Goal: Transaction & Acquisition: Purchase product/service

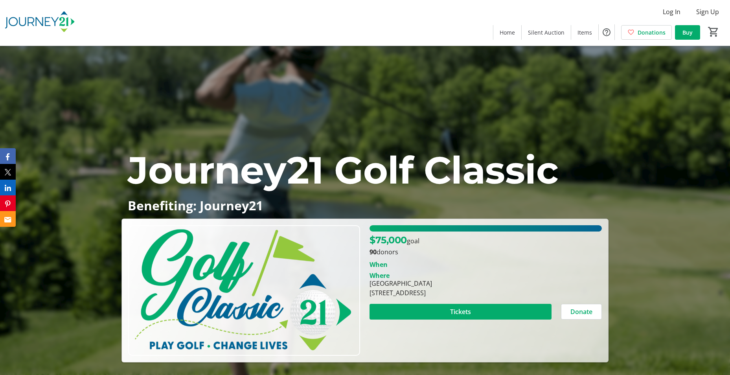
scroll to position [1199, 0]
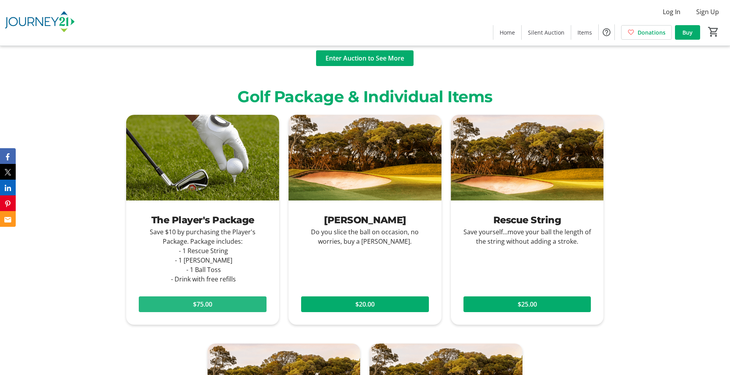
click at [205, 300] on span "$75.00" at bounding box center [202, 304] width 19 height 9
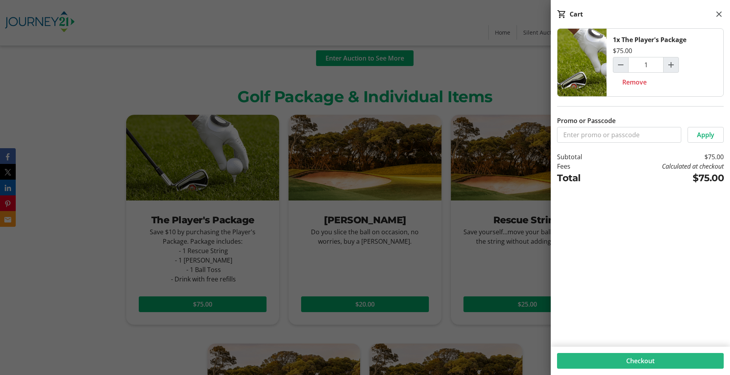
click at [644, 357] on span "Checkout" at bounding box center [640, 360] width 28 height 9
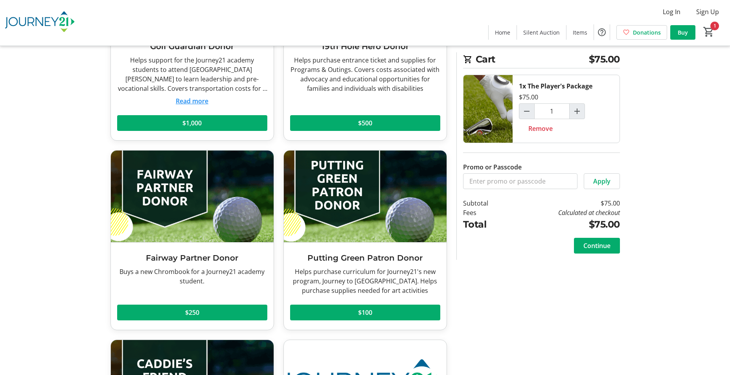
scroll to position [147, 0]
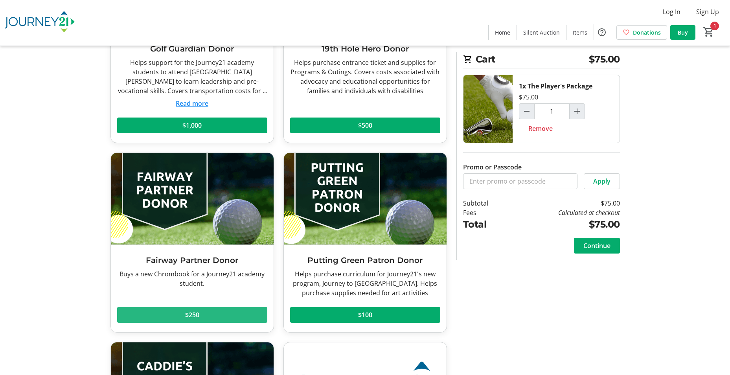
click at [201, 314] on span at bounding box center [192, 315] width 150 height 19
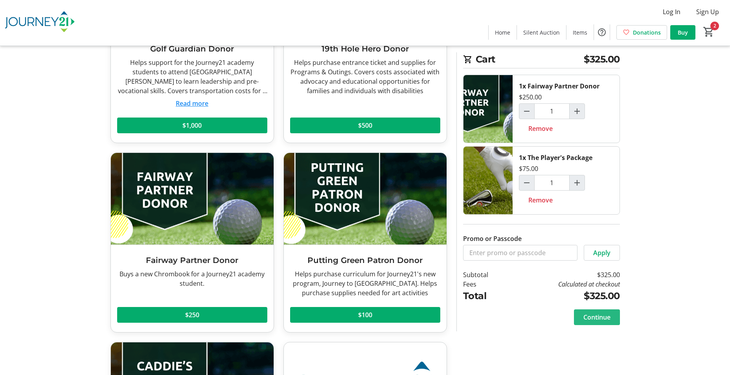
click at [593, 318] on span "Continue" at bounding box center [596, 317] width 27 height 9
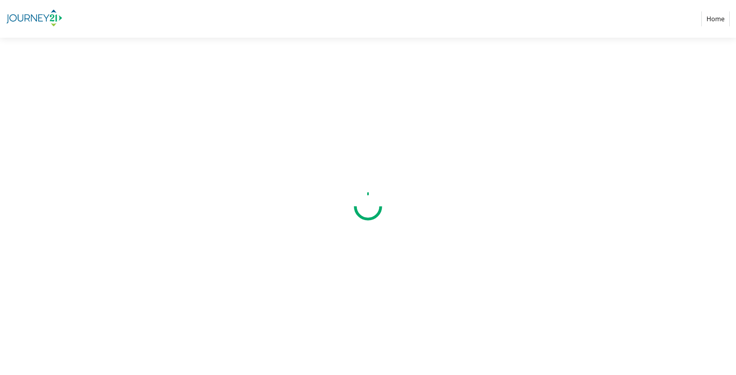
select select
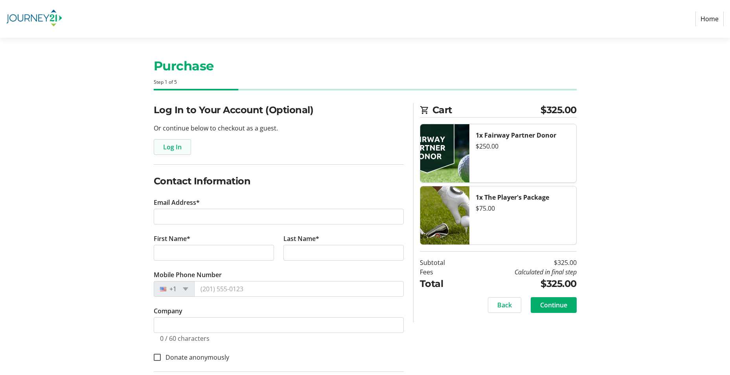
click at [166, 147] on span "Log In" at bounding box center [172, 146] width 18 height 9
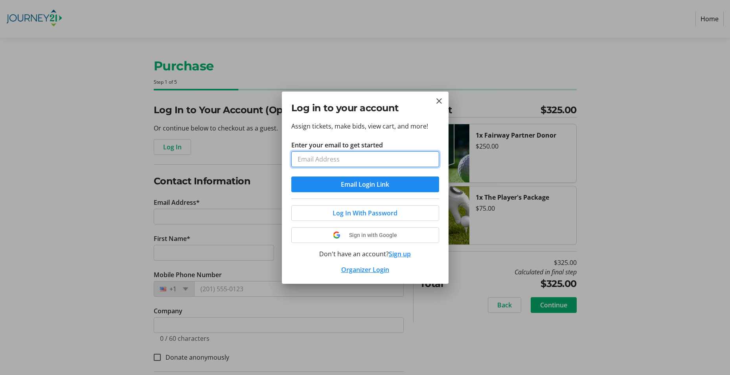
click at [316, 157] on input "Enter your email to get started" at bounding box center [365, 159] width 148 height 16
type input "[PERSON_NAME][EMAIL_ADDRESS][DOMAIN_NAME]"
click at [291, 177] on button "Email Login Link" at bounding box center [365, 185] width 148 height 16
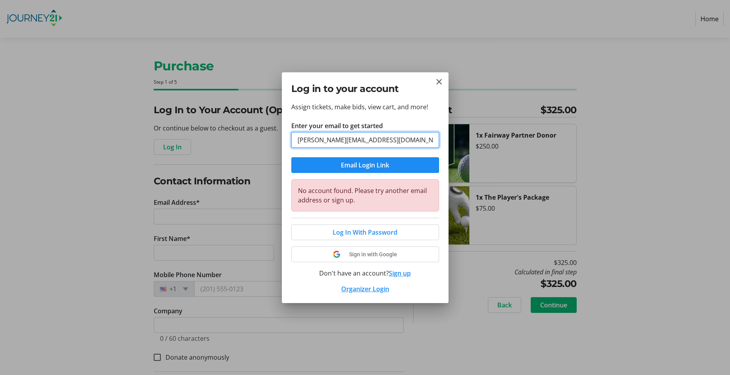
drag, startPoint x: 372, startPoint y: 140, endPoint x: 259, endPoint y: 147, distance: 113.0
click at [259, 147] on div "Log in to your account Assign tickets, make bids, view cart, and more! Enter yo…" at bounding box center [365, 187] width 730 height 375
click at [401, 272] on button "Sign up" at bounding box center [400, 273] width 22 height 9
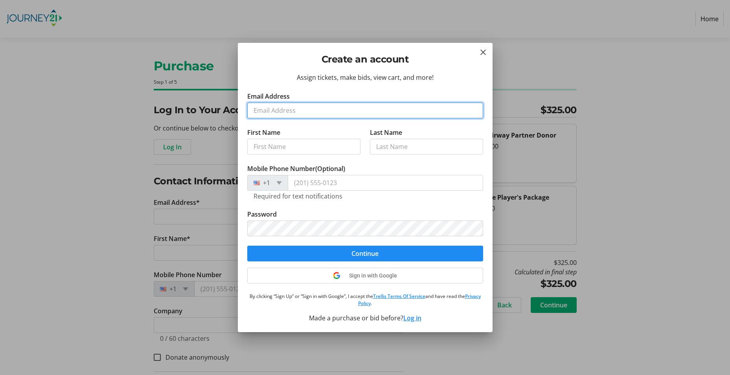
click at [298, 110] on input "Email Address" at bounding box center [365, 111] width 236 height 16
type input "[PERSON_NAME][EMAIL_ADDRESS][DOMAIN_NAME]"
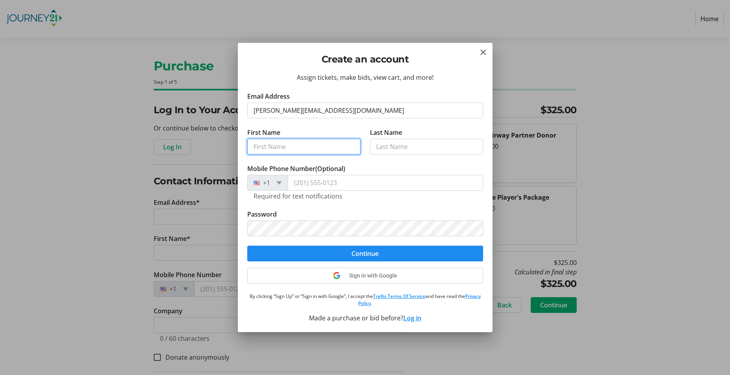
type input "s"
type input "[PERSON_NAME]"
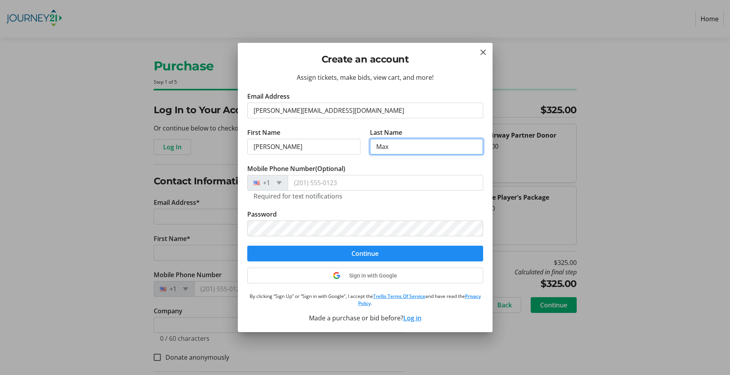
type input "Max"
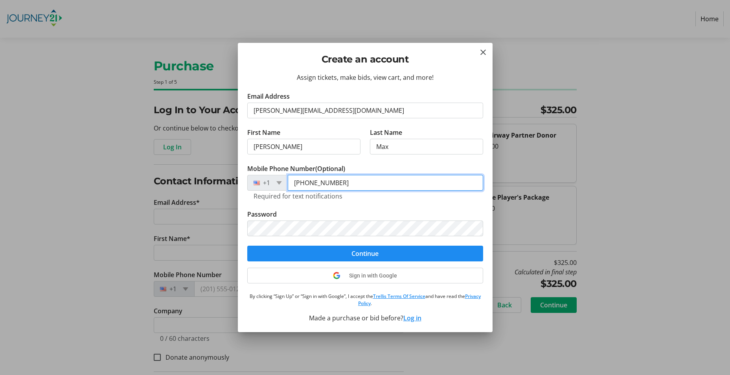
type input "[PHONE_NUMBER]"
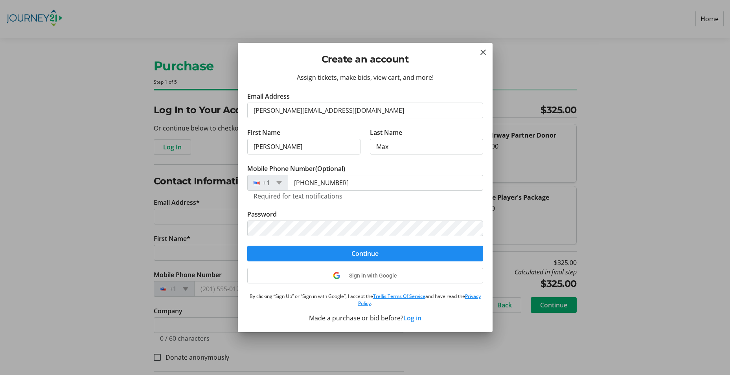
click at [375, 208] on tr-form-field "Mobile Phone Number (Optional) [PHONE_NUMBER] Required for text notifications" at bounding box center [365, 187] width 236 height 46
click at [360, 251] on span "Continue" at bounding box center [365, 253] width 27 height 9
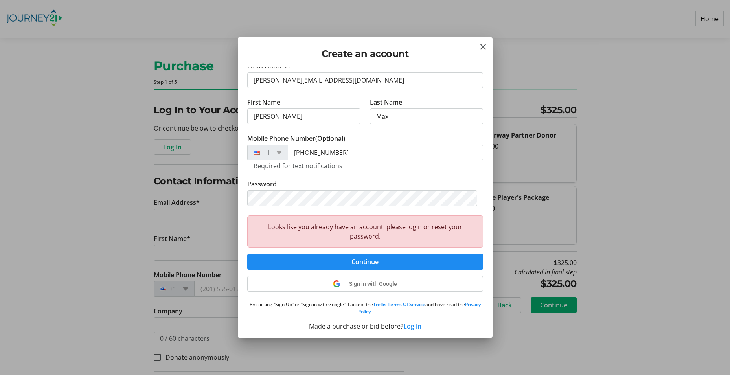
scroll to position [28, 0]
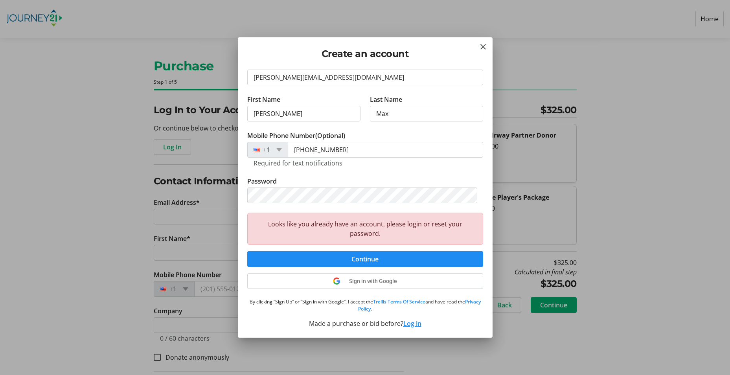
click at [412, 324] on button "Log in" at bounding box center [412, 323] width 18 height 9
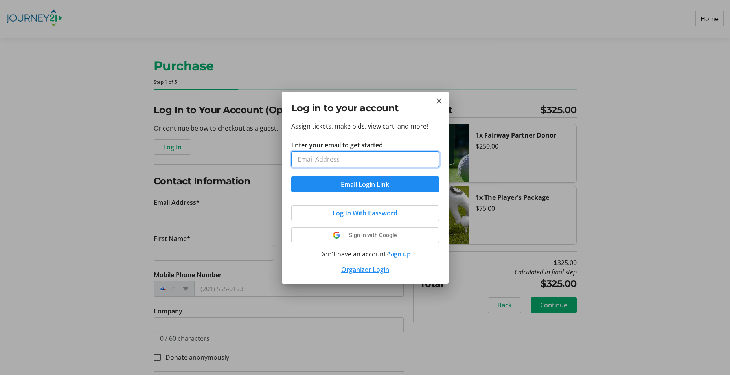
click at [344, 157] on input "Enter your email to get started" at bounding box center [365, 159] width 148 height 16
type input "[PERSON_NAME][EMAIL_ADDRESS][DOMAIN_NAME]"
click at [291, 177] on button "Email Login Link" at bounding box center [365, 185] width 148 height 16
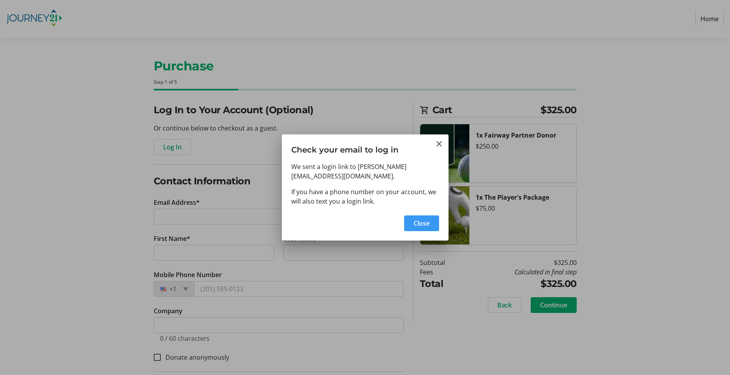
click at [422, 232] on div "Close" at bounding box center [365, 226] width 167 height 30
click at [421, 221] on span "Close" at bounding box center [422, 223] width 16 height 9
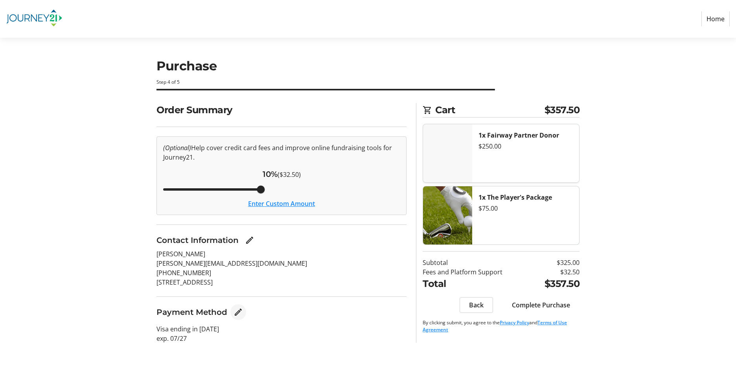
click at [238, 312] on mat-icon "Edit Payment Method" at bounding box center [238, 311] width 9 height 9
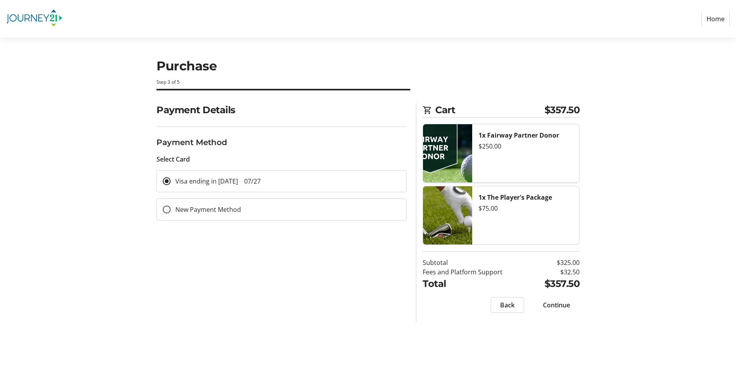
click at [203, 210] on label "New Payment Method" at bounding box center [206, 209] width 70 height 9
click at [171, 210] on input "New Payment Method" at bounding box center [167, 210] width 8 height 8
radio input "true"
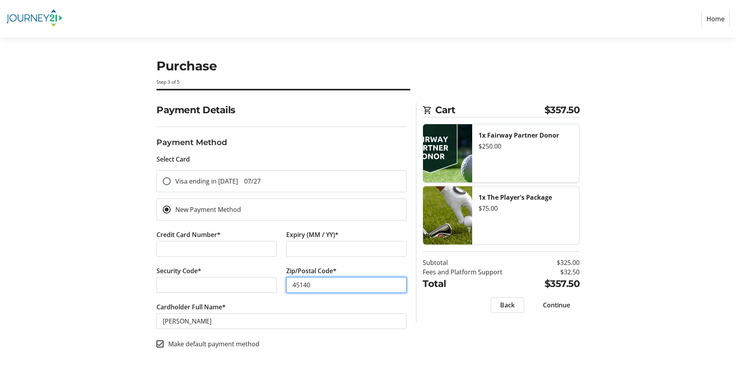
type input "45140"
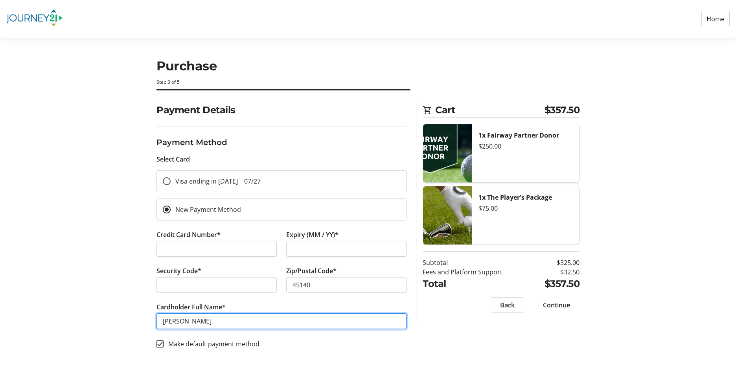
type input "Stephen C Max"
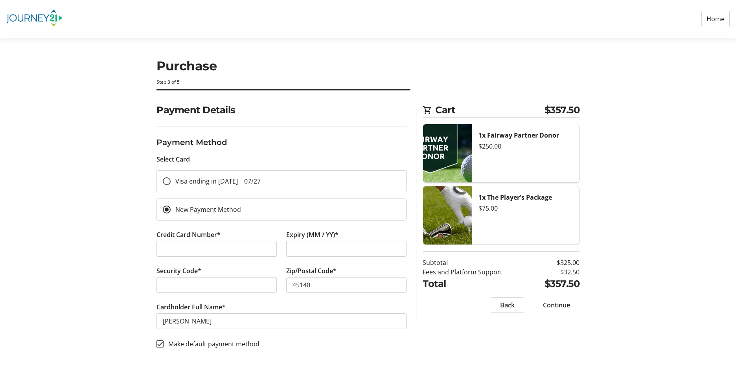
click at [549, 304] on span "Continue" at bounding box center [556, 304] width 27 height 9
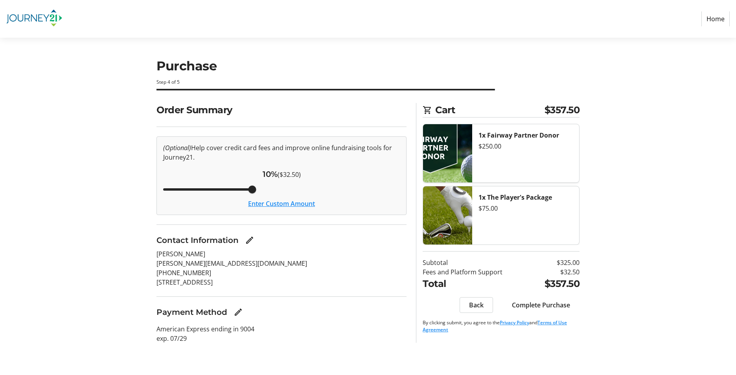
click at [544, 306] on span "Complete Purchase" at bounding box center [541, 304] width 58 height 9
